Goal: Task Accomplishment & Management: Manage account settings

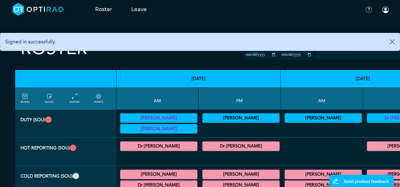
scroll to position [32, 0]
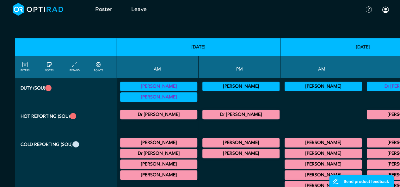
click at [98, 64] on icon at bounding box center [98, 64] width 5 height 7
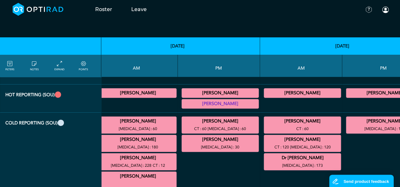
scroll to position [63, 349]
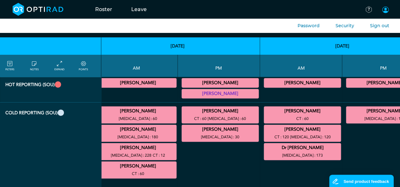
click at [322, 8] on span at bounding box center [385, 10] width 8 height 8
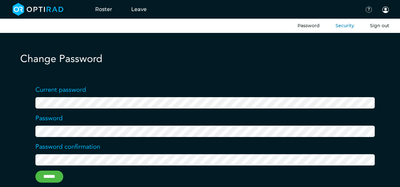
click at [322, 24] on button "Sign out" at bounding box center [379, 25] width 19 height 7
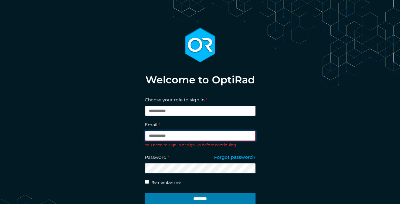
type input "**********"
